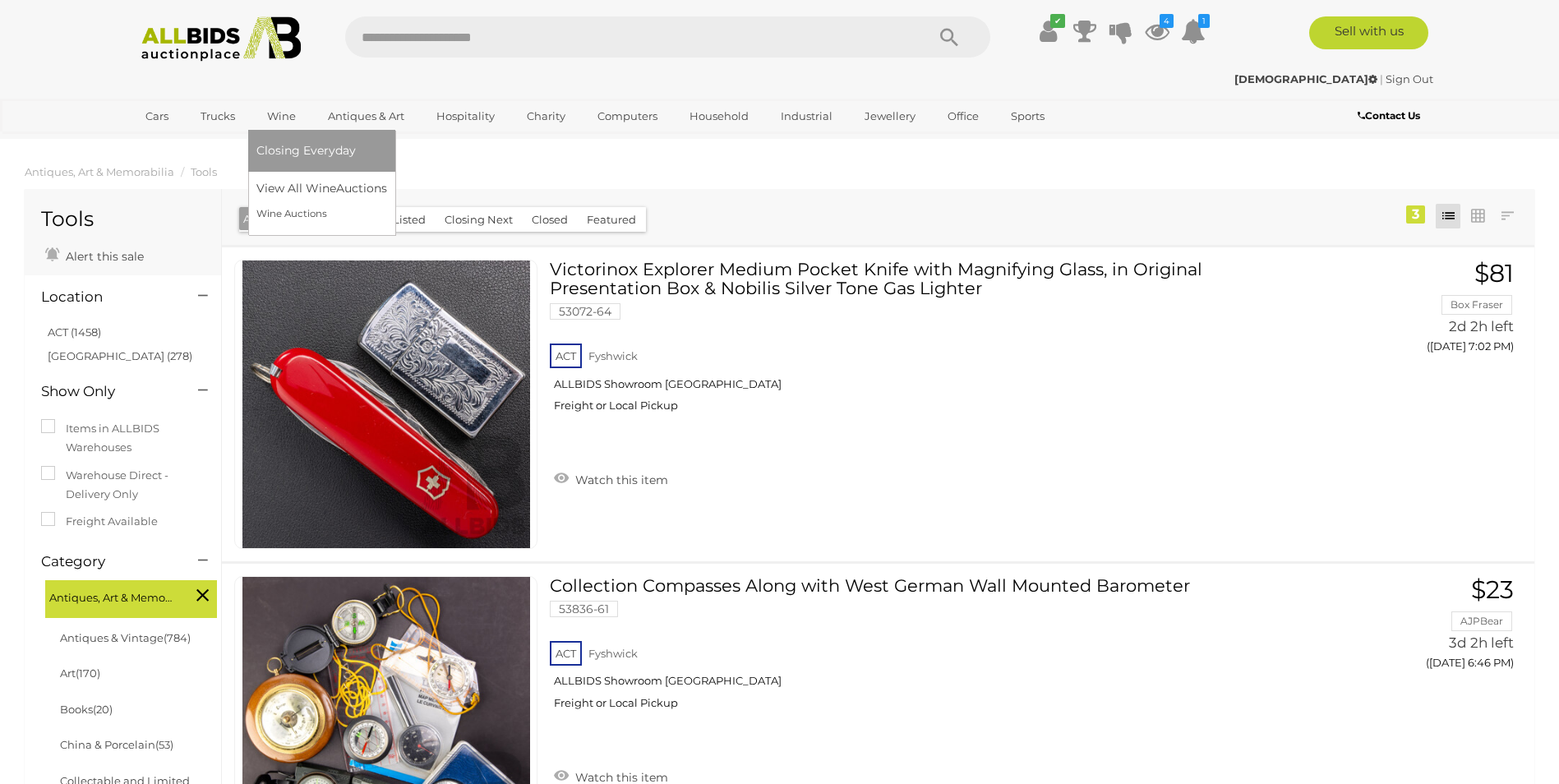
click at [300, 122] on link "Wine" at bounding box center [281, 116] width 50 height 27
click at [286, 120] on link "Wine" at bounding box center [281, 116] width 50 height 27
click at [285, 188] on link "View All Wine Auctions" at bounding box center [325, 188] width 137 height 26
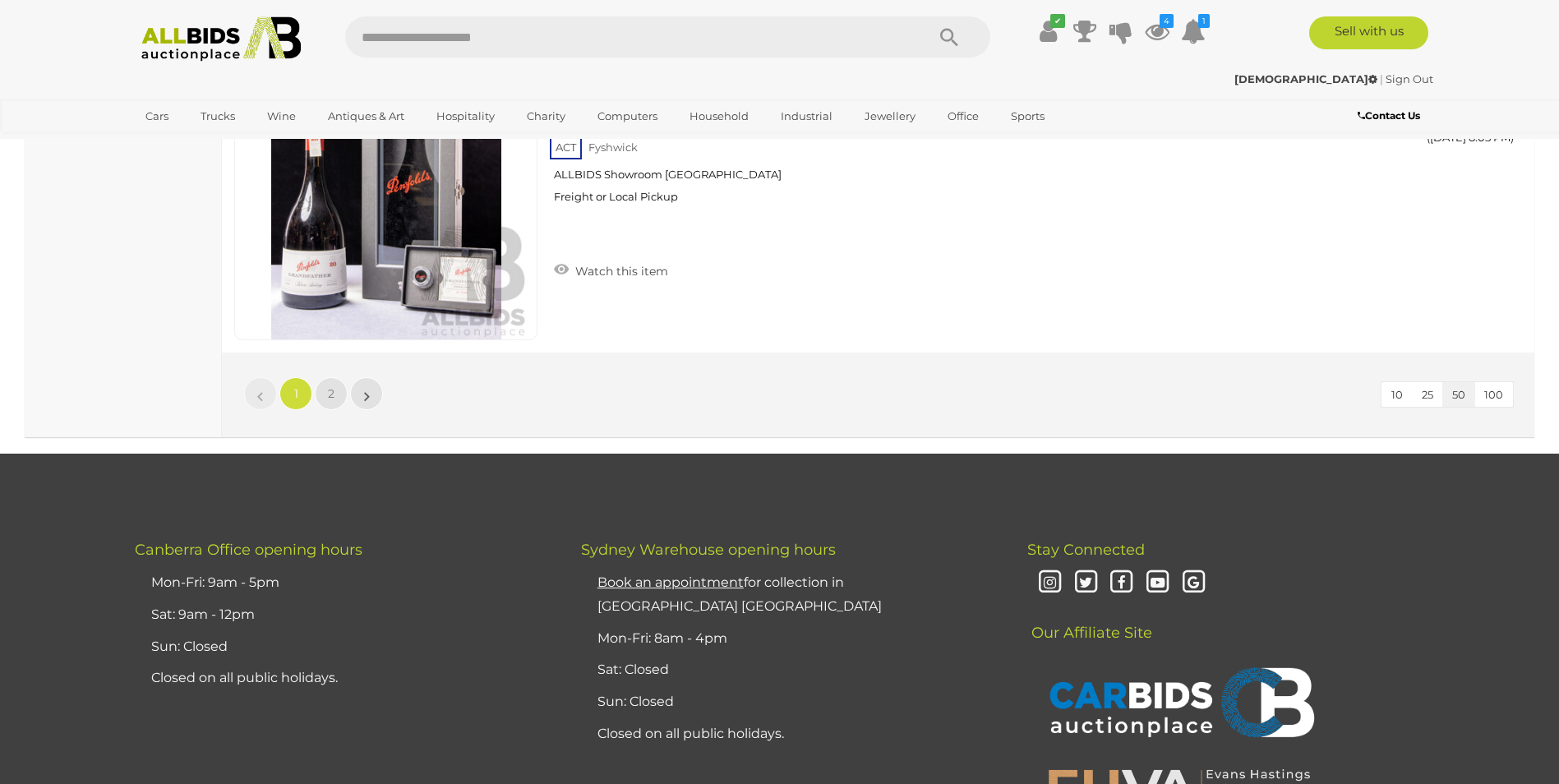
scroll to position [15858, 0]
click at [332, 390] on span "2" at bounding box center [331, 394] width 7 height 15
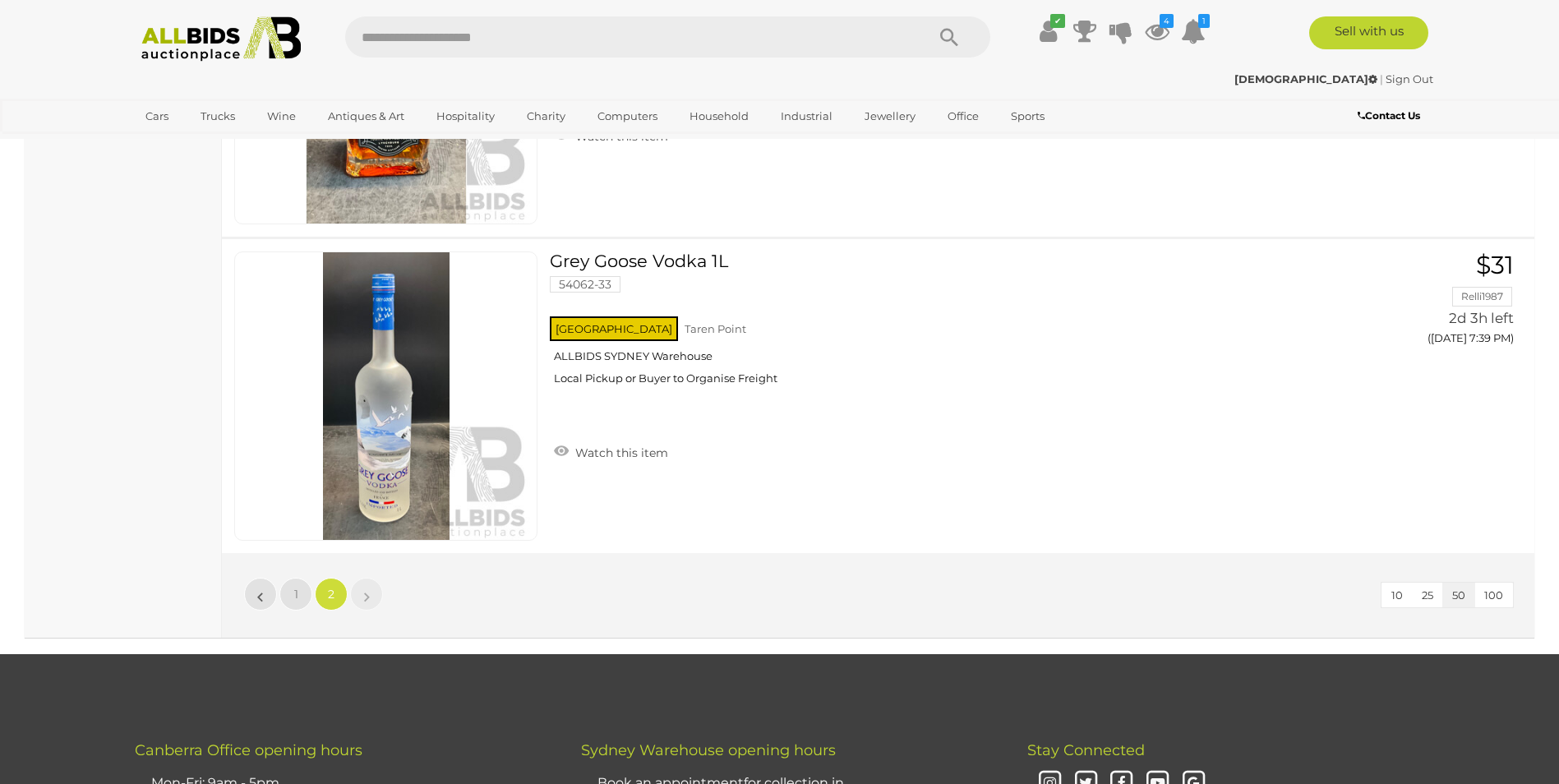
scroll to position [2024, 0]
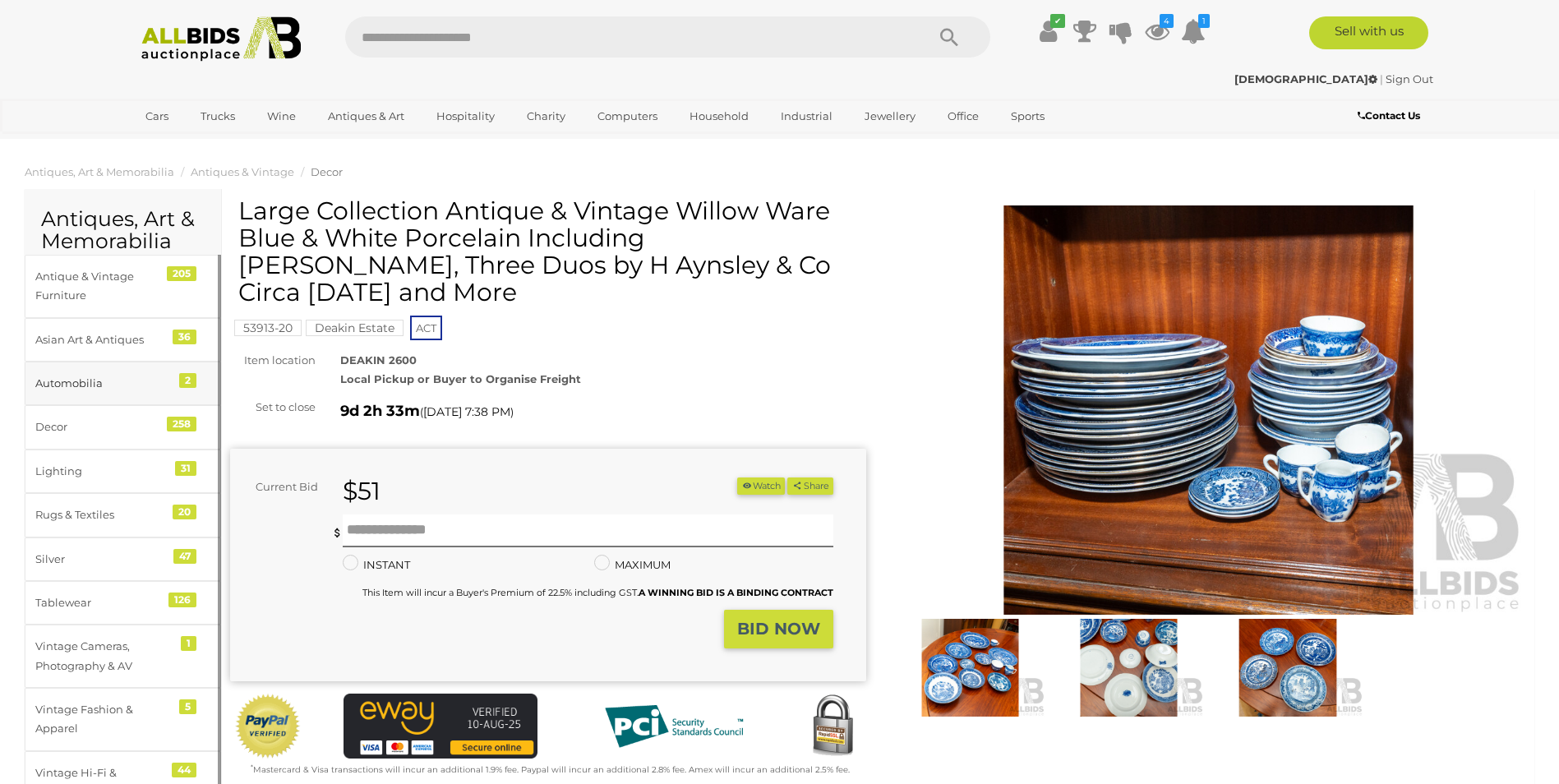
click at [66, 387] on div "Automobilia" at bounding box center [103, 383] width 135 height 19
